Goal: Find specific page/section

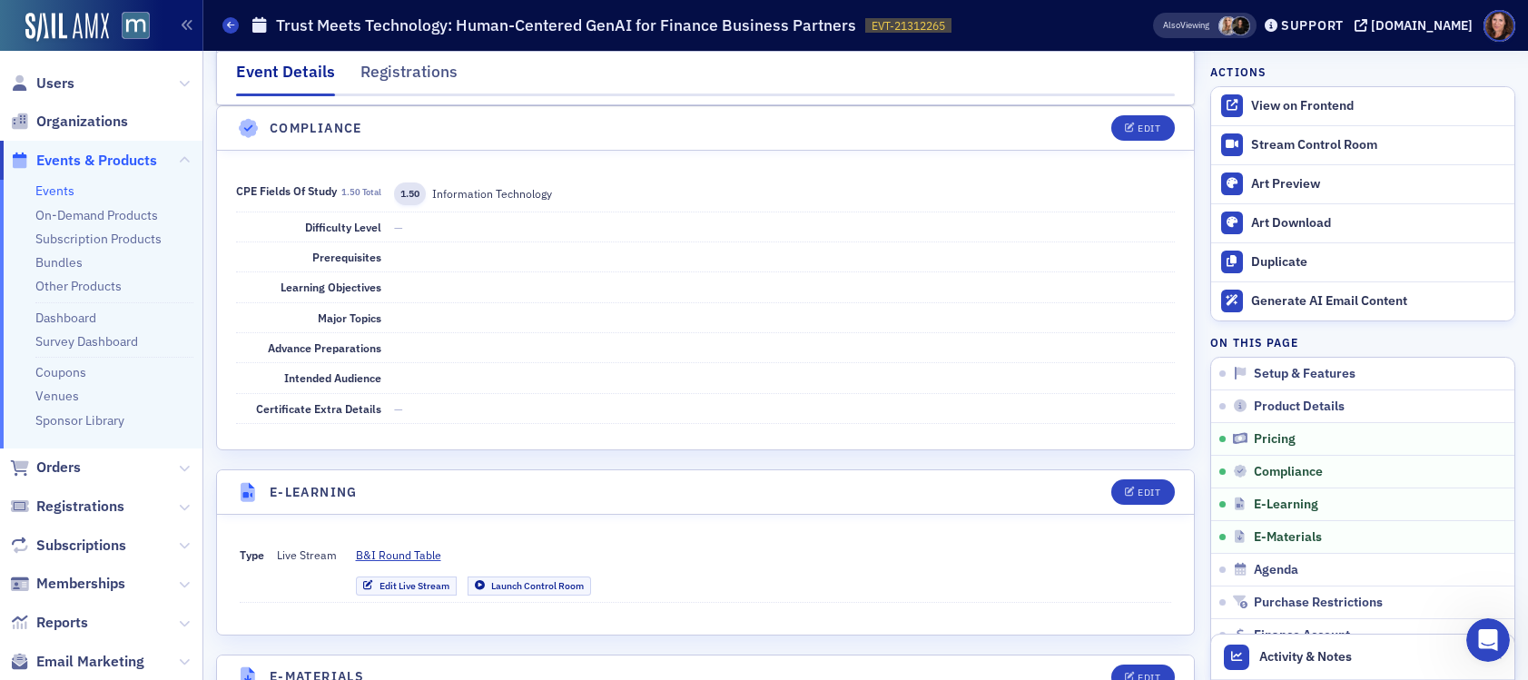
scroll to position [1840, 0]
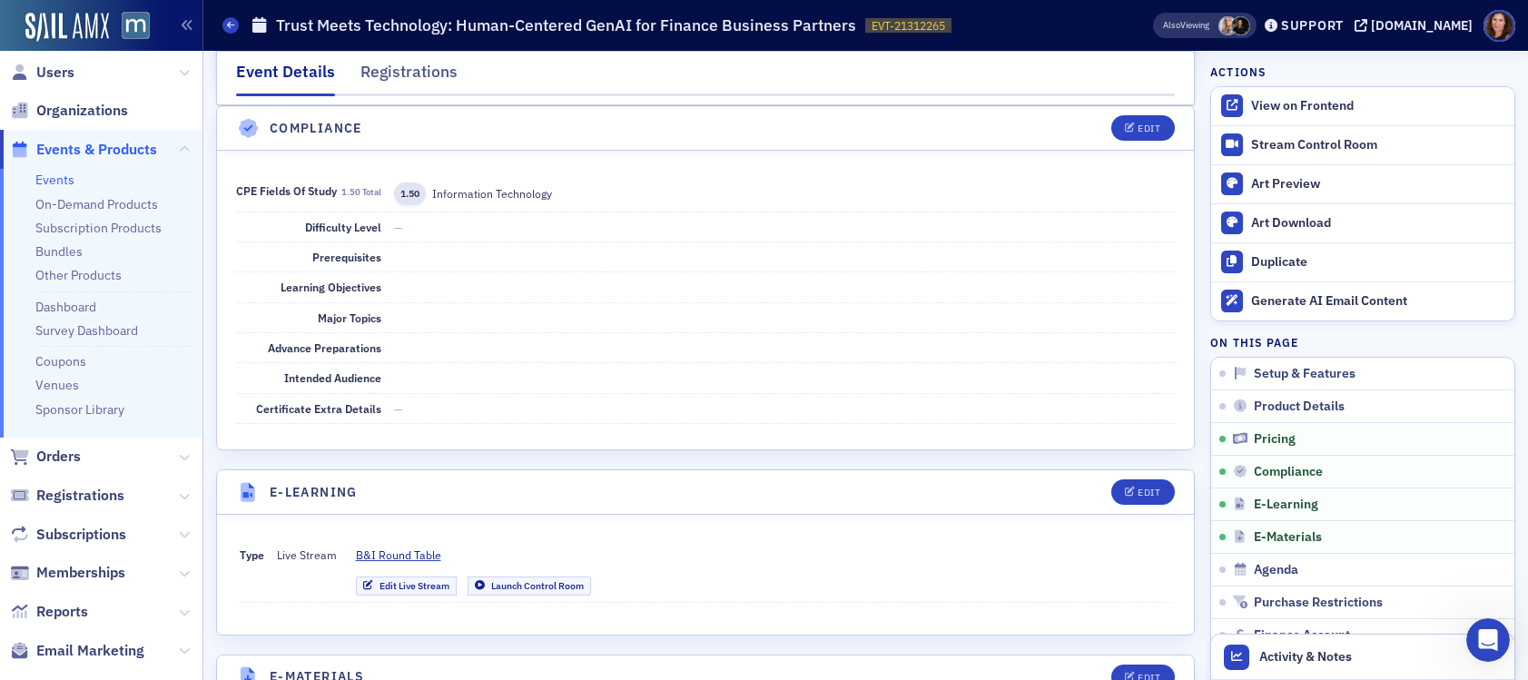
click at [64, 186] on link "Events" at bounding box center [54, 180] width 39 height 16
click at [68, 183] on link "Events" at bounding box center [54, 182] width 39 height 16
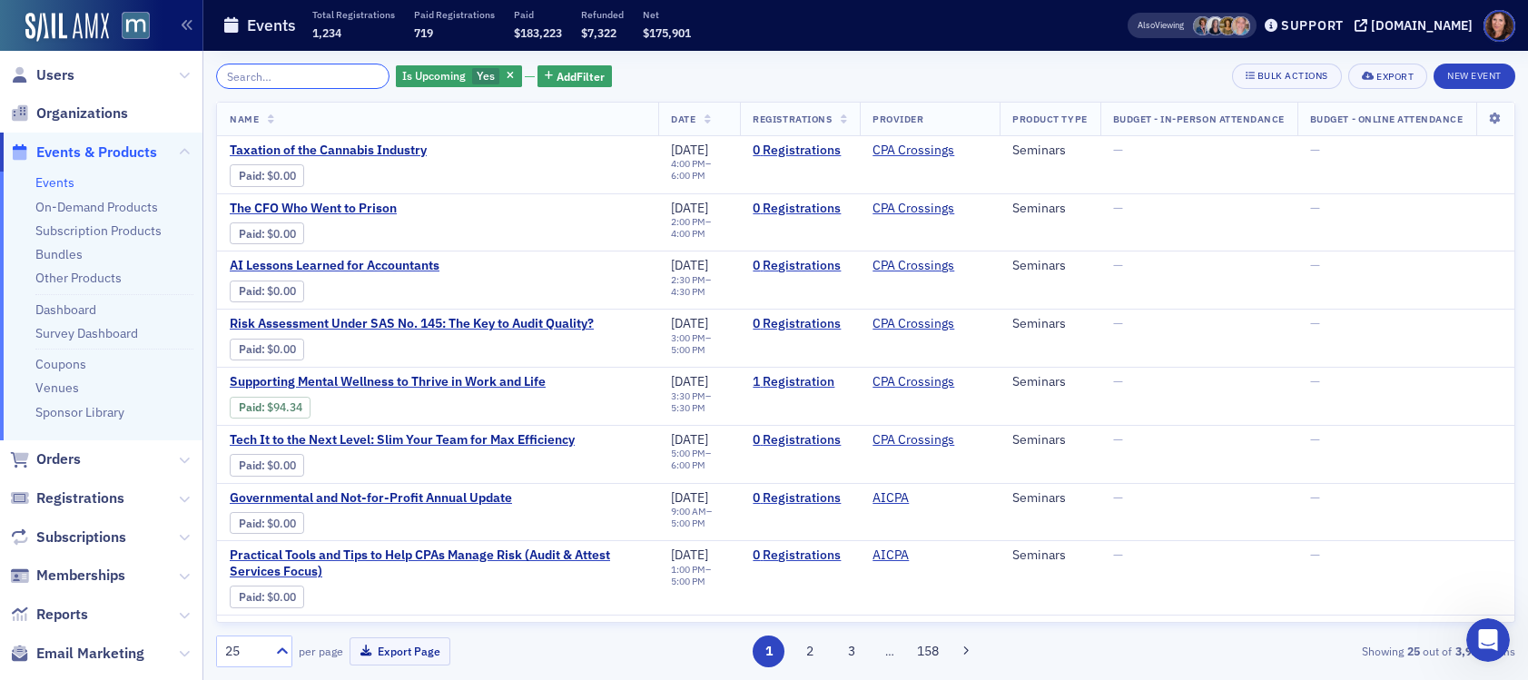
click at [310, 70] on input "search" at bounding box center [302, 76] width 173 height 25
drag, startPoint x: 74, startPoint y: 249, endPoint x: 307, endPoint y: 203, distance: 236.9
click at [74, 249] on link "Bundles" at bounding box center [58, 254] width 47 height 16
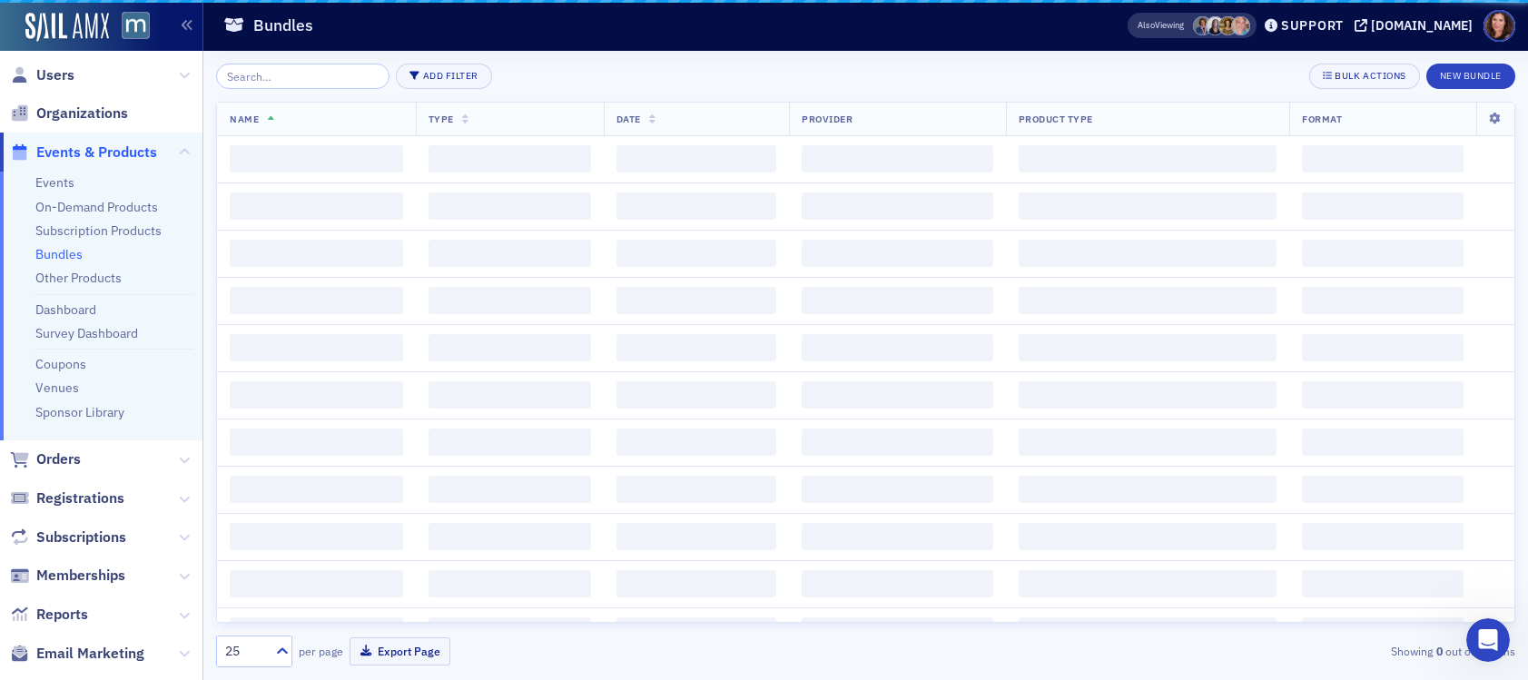
click at [298, 71] on input "search" at bounding box center [302, 76] width 173 height 25
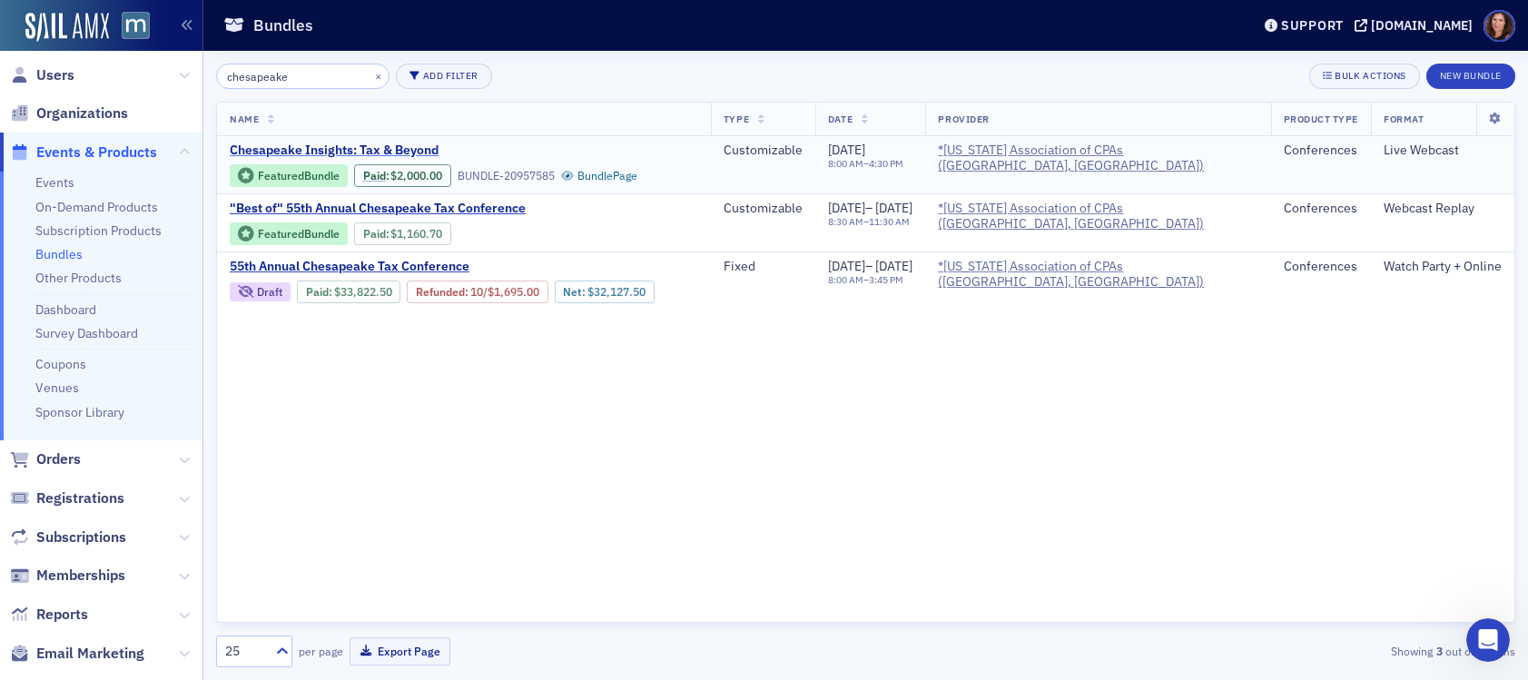
type input "chesapeake"
click at [355, 149] on span "Chesapeake Insights: Tax & Beyond" at bounding box center [382, 151] width 305 height 16
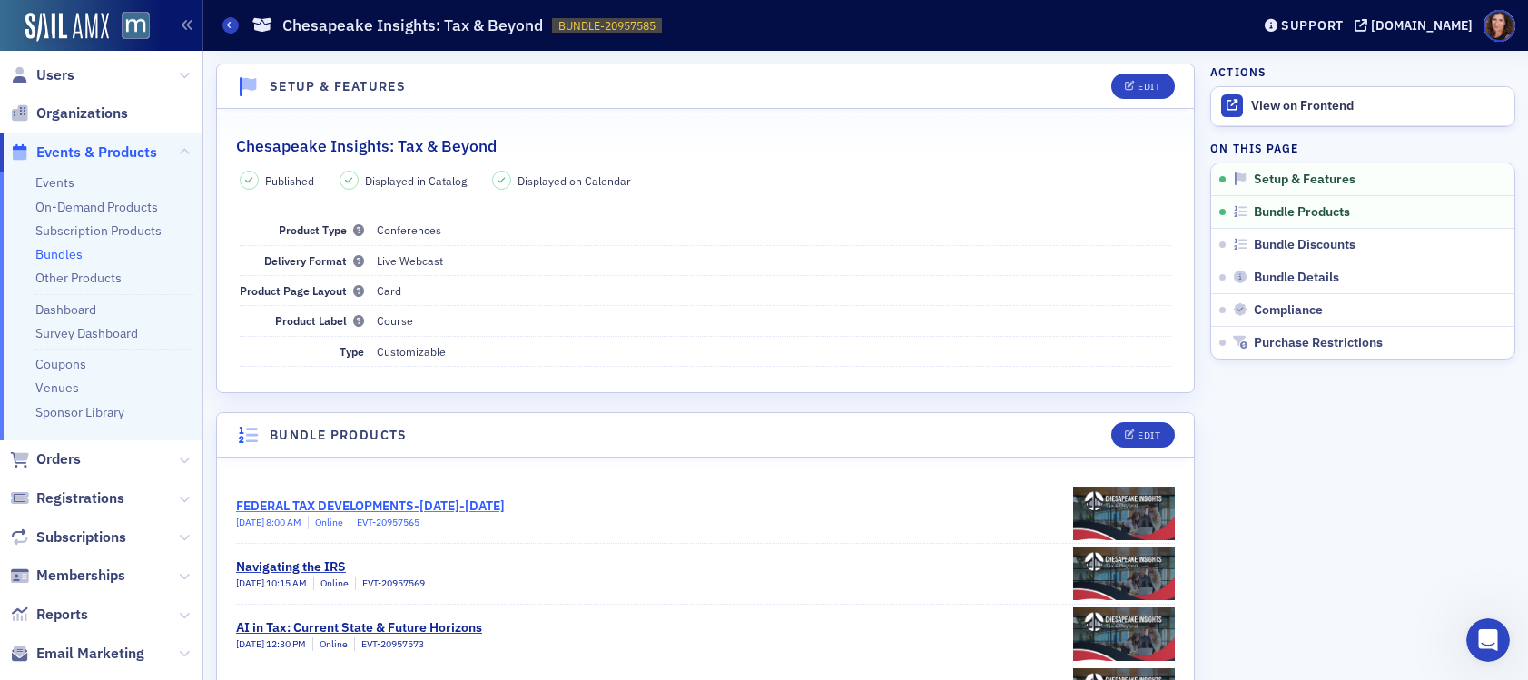
click at [505, 499] on div "FEDERAL TAX DEVELOPMENTS-[DATE]-[DATE]" at bounding box center [370, 506] width 269 height 19
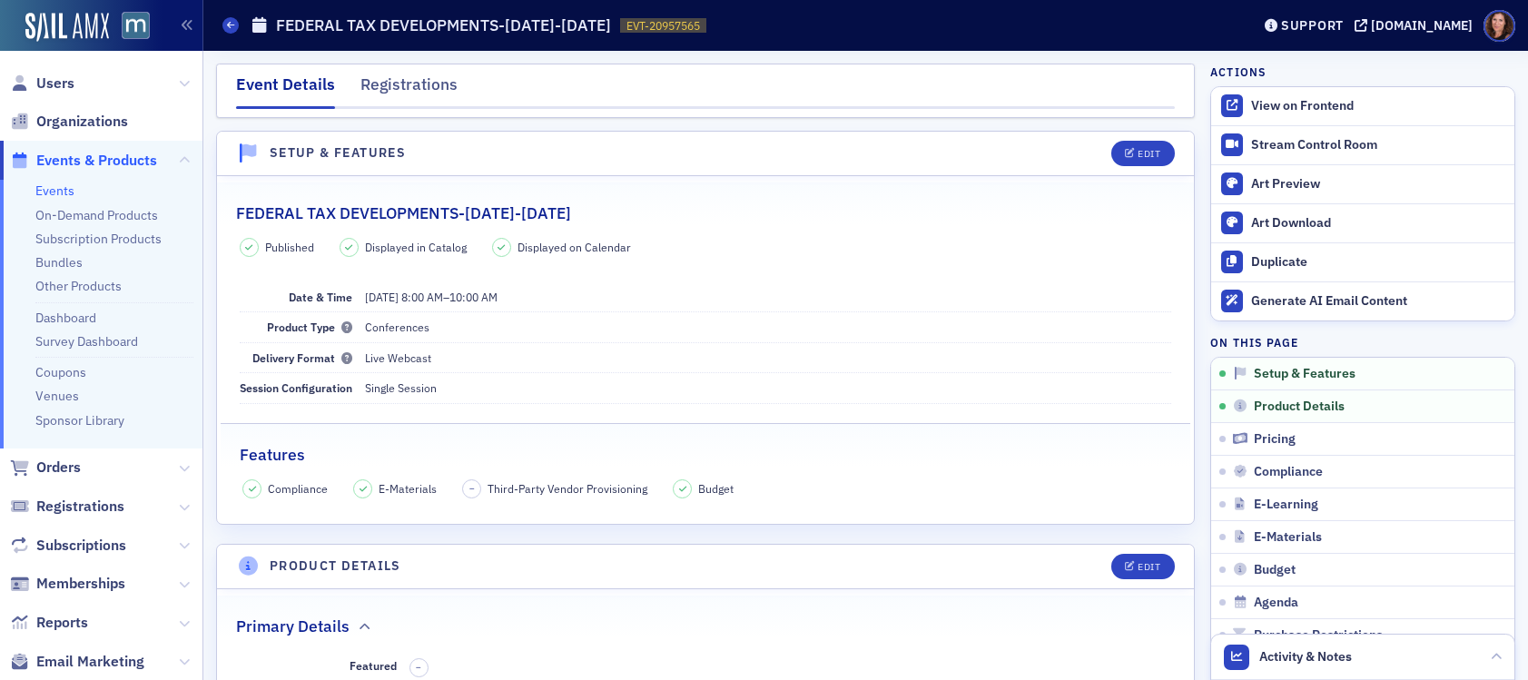
drag, startPoint x: 420, startPoint y: 79, endPoint x: 633, endPoint y: 442, distance: 421.3
click at [420, 79] on div "Registrations" at bounding box center [409, 90] width 97 height 34
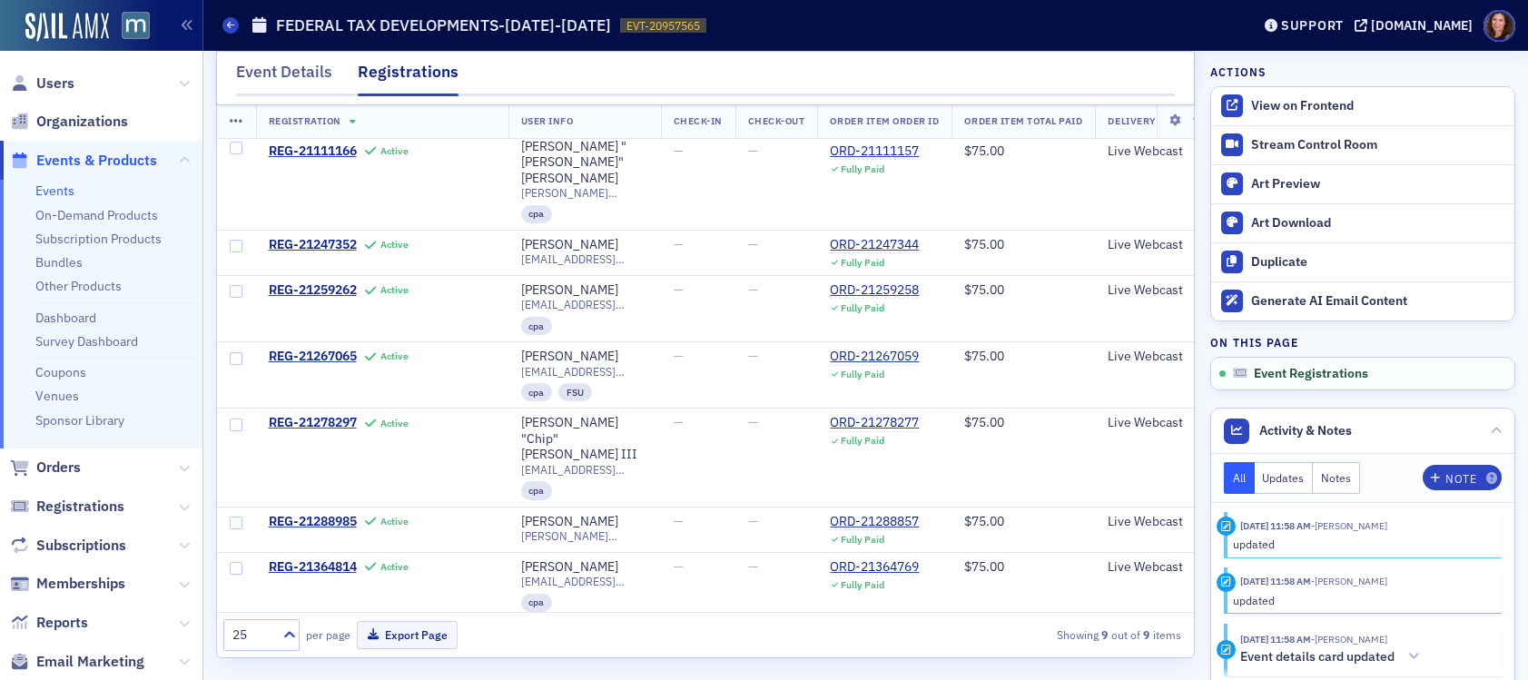
scroll to position [83, 0]
